Goal: Book appointment/travel/reservation

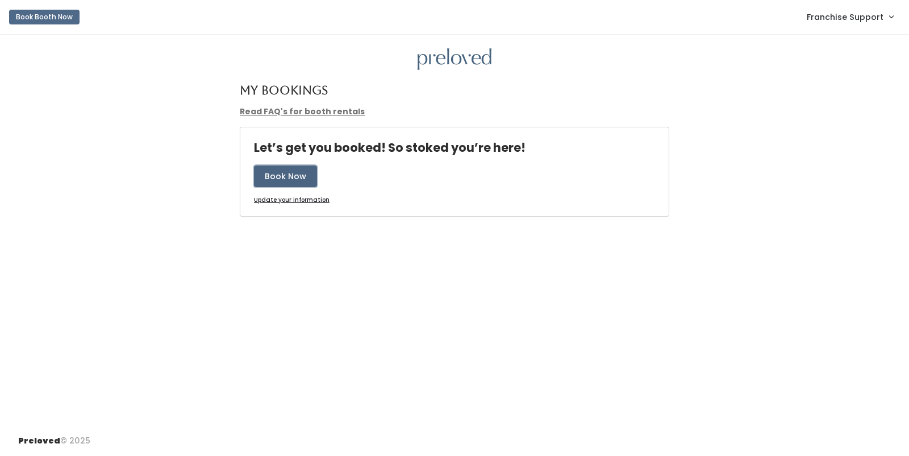
click at [307, 178] on button "Book Now" at bounding box center [285, 176] width 63 height 22
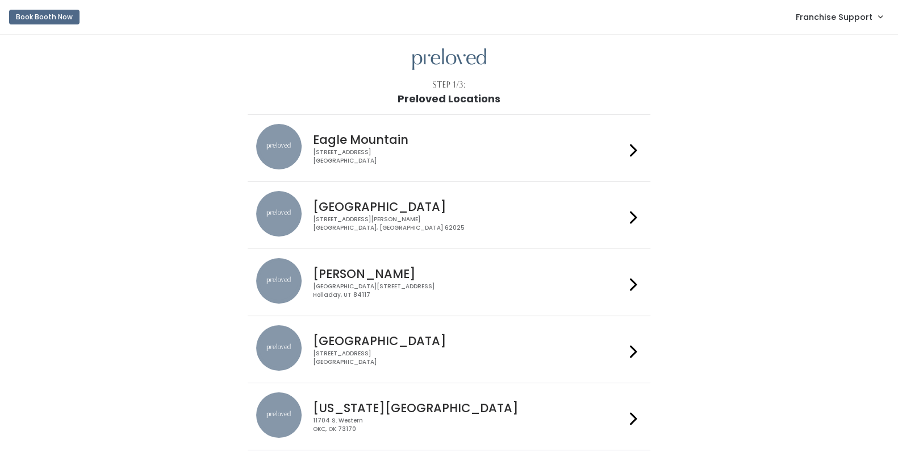
click at [466, 143] on h4 "Eagle Mountain" at bounding box center [469, 139] width 313 height 13
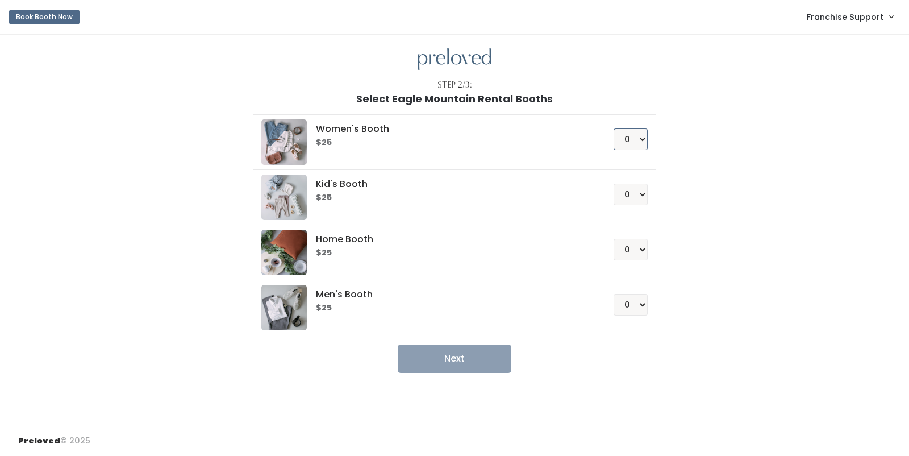
click at [631, 145] on select "0 1 2 3 4" at bounding box center [631, 139] width 34 height 22
select select "1"
click at [614, 128] on select "0 1 2 3 4" at bounding box center [631, 139] width 34 height 22
click at [490, 352] on button "Next" at bounding box center [455, 358] width 114 height 28
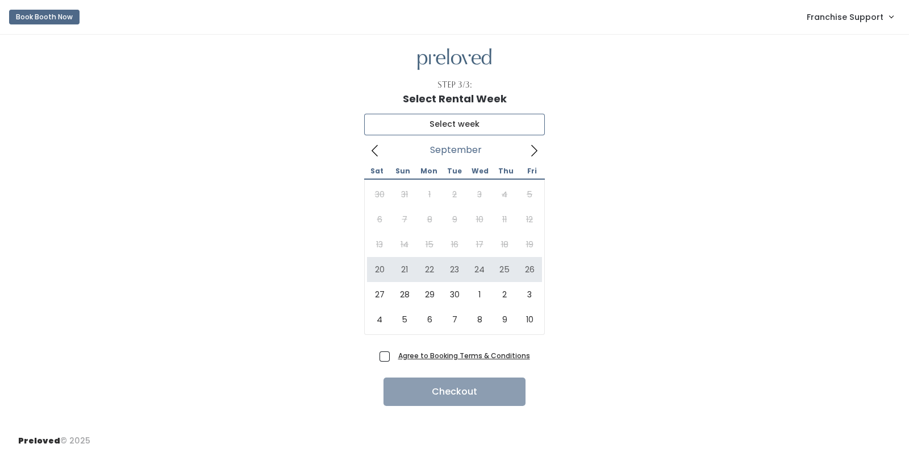
type input "[DATE] to [DATE]"
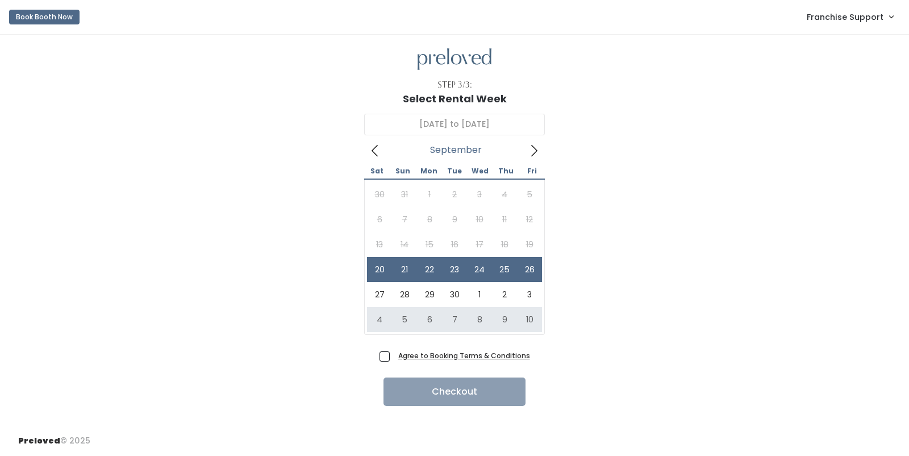
click at [394, 356] on span "Agree to Booking Terms & Conditions" at bounding box center [462, 354] width 136 height 11
click at [394, 356] on input "Agree to Booking Terms & Conditions" at bounding box center [397, 352] width 7 height 7
checkbox input "true"
click at [450, 394] on button "Checkout" at bounding box center [455, 391] width 142 height 28
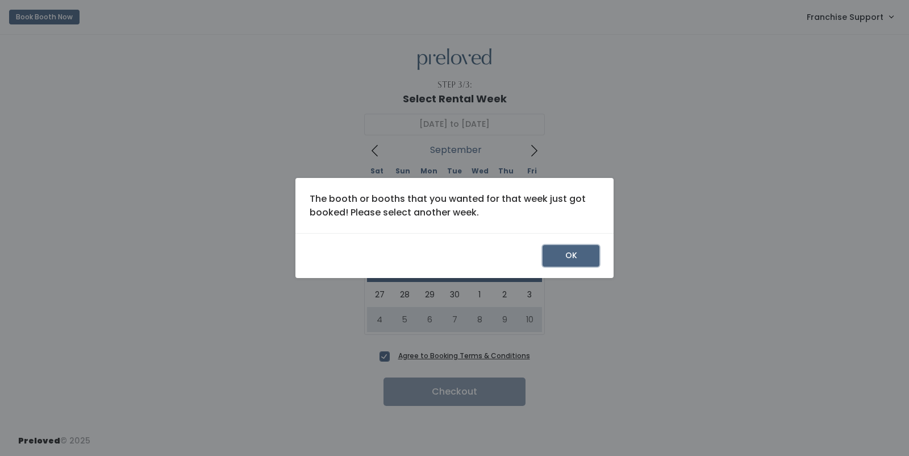
click at [585, 254] on button "OK" at bounding box center [571, 256] width 57 height 22
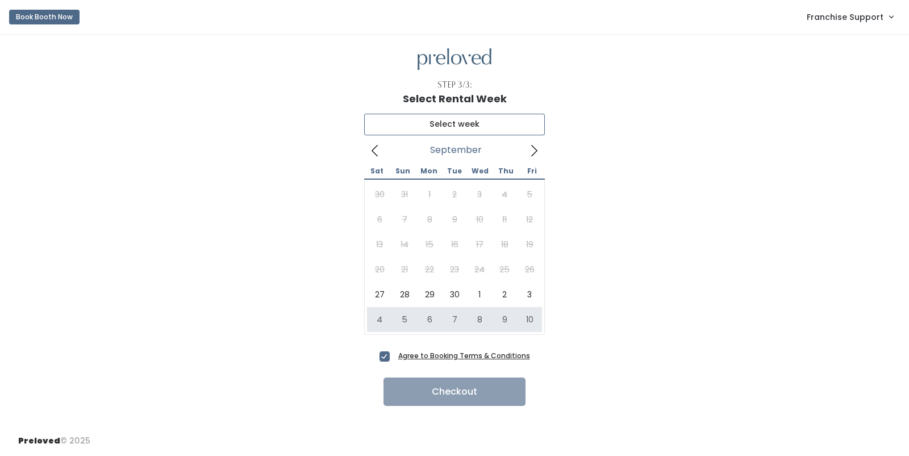
type input "October 4 to October 10"
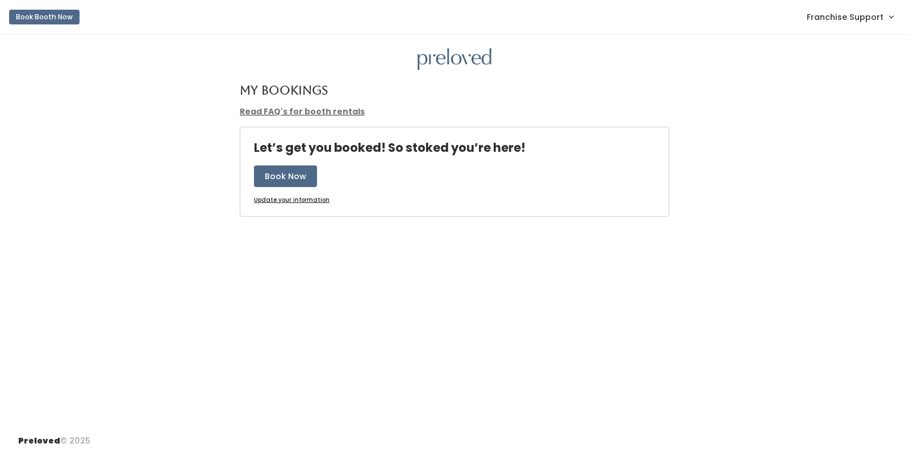
click at [844, 4] on nav "Book Booth Now Franchise Support Admin Home My bookings Account settings Logout" at bounding box center [454, 17] width 909 height 35
click at [841, 12] on span "Franchise Support" at bounding box center [845, 17] width 77 height 13
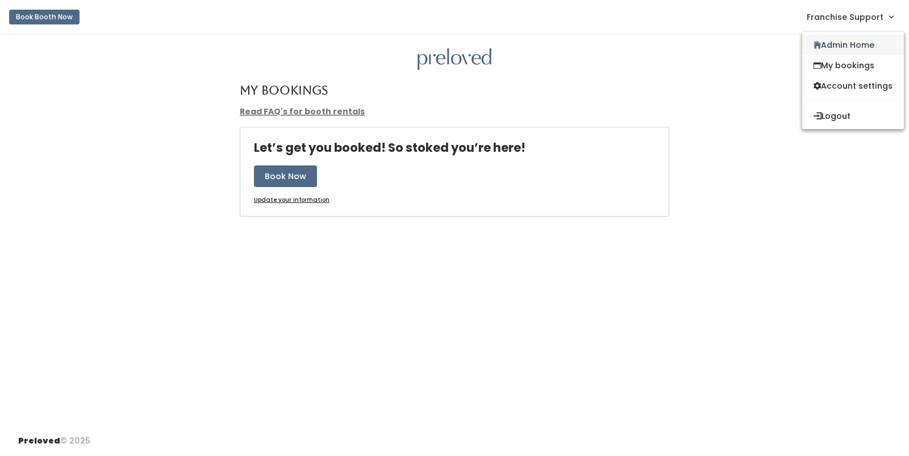
click at [842, 39] on link "Admin Home" at bounding box center [853, 45] width 102 height 20
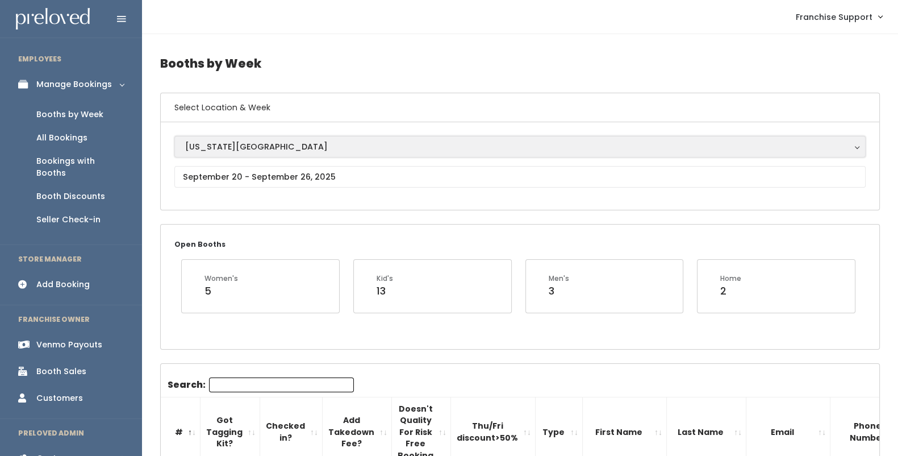
click at [313, 143] on div "[US_STATE][GEOGRAPHIC_DATA]" at bounding box center [520, 146] width 670 height 13
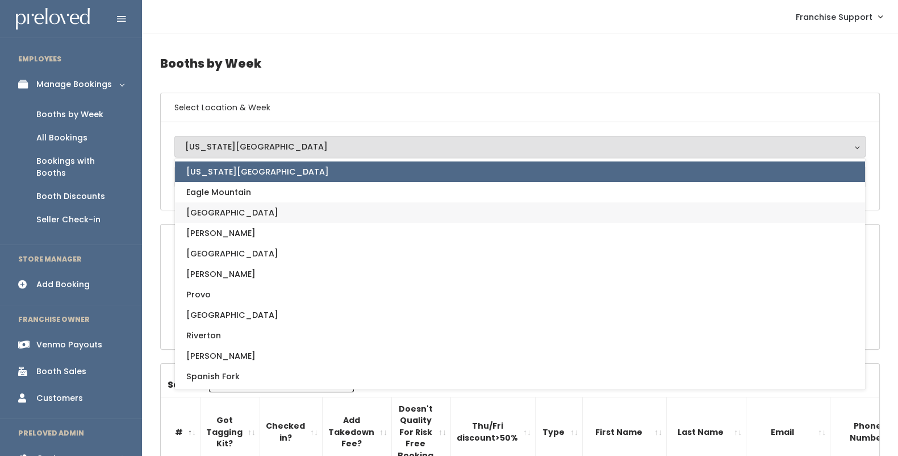
click at [242, 202] on link "Edwardsville" at bounding box center [520, 212] width 690 height 20
select select "17"
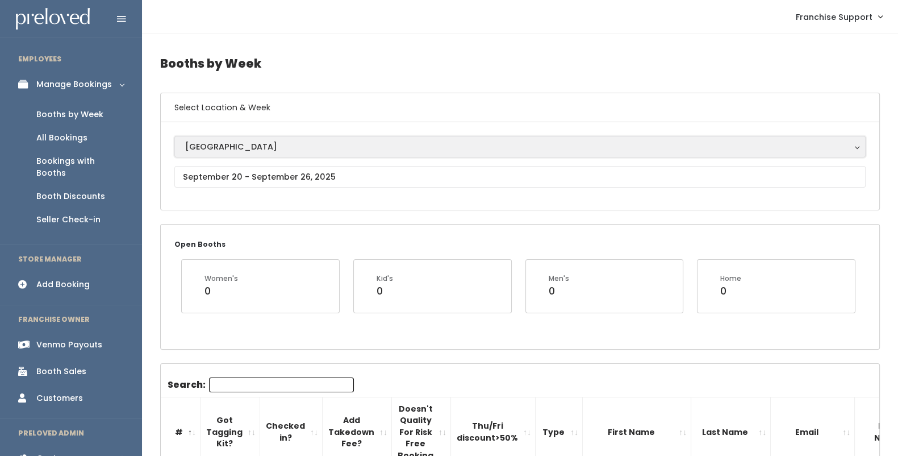
click at [227, 144] on div "[GEOGRAPHIC_DATA]" at bounding box center [520, 146] width 670 height 13
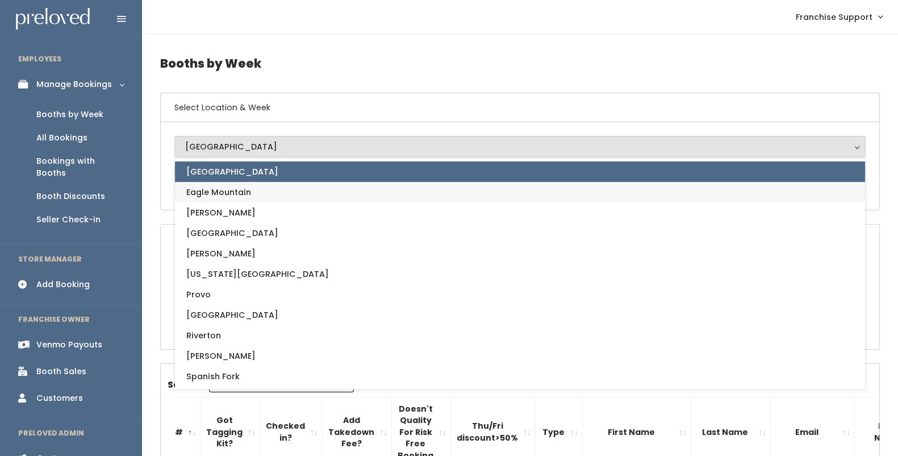
click at [218, 190] on span "Eagle Mountain" at bounding box center [218, 192] width 65 height 13
select select "14"
